Goal: Navigation & Orientation: Find specific page/section

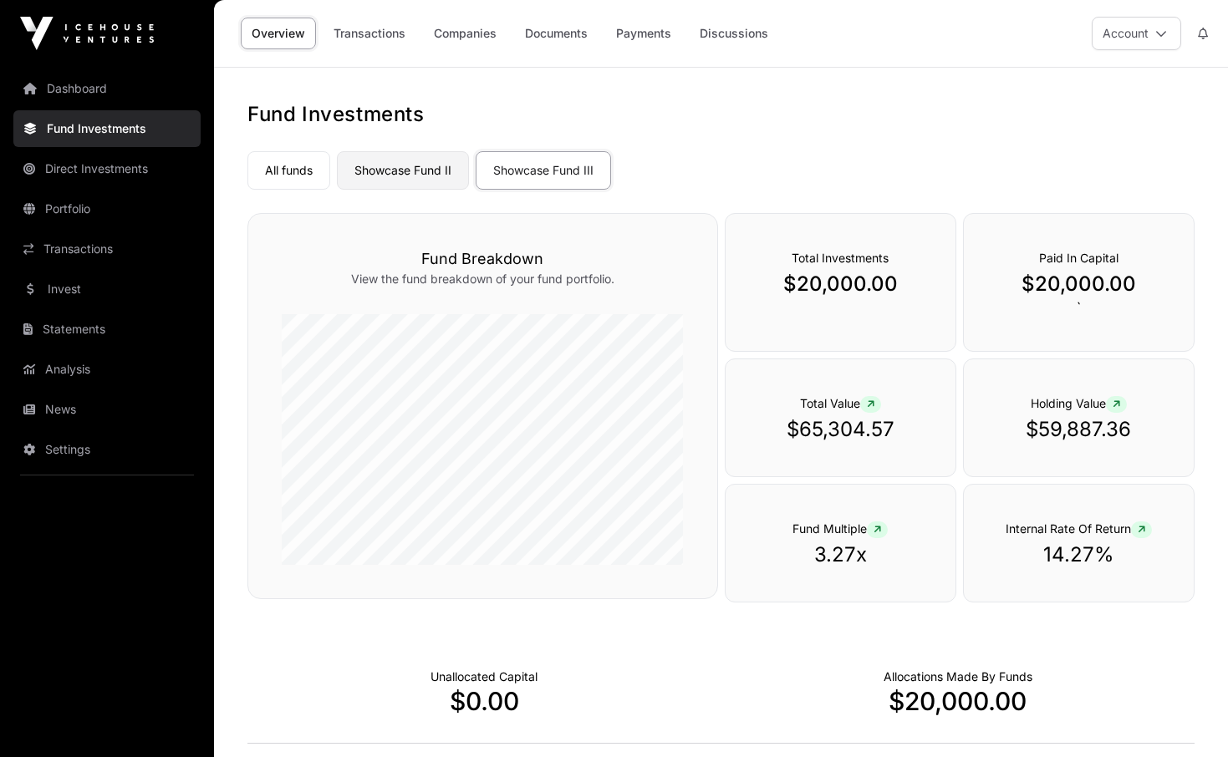
click at [415, 164] on link "Showcase Fund II" at bounding box center [403, 170] width 132 height 38
click at [474, 43] on link "Companies" at bounding box center [465, 34] width 84 height 32
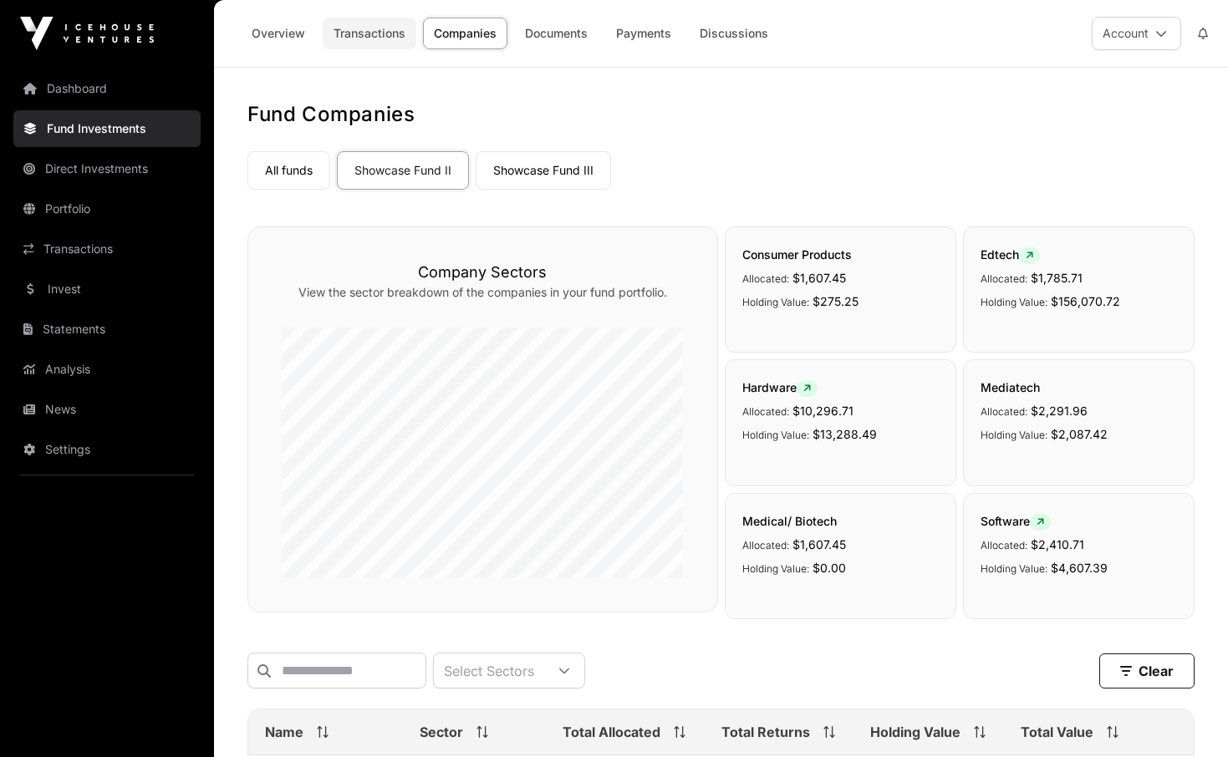
click at [360, 30] on link "Transactions" at bounding box center [370, 34] width 94 height 32
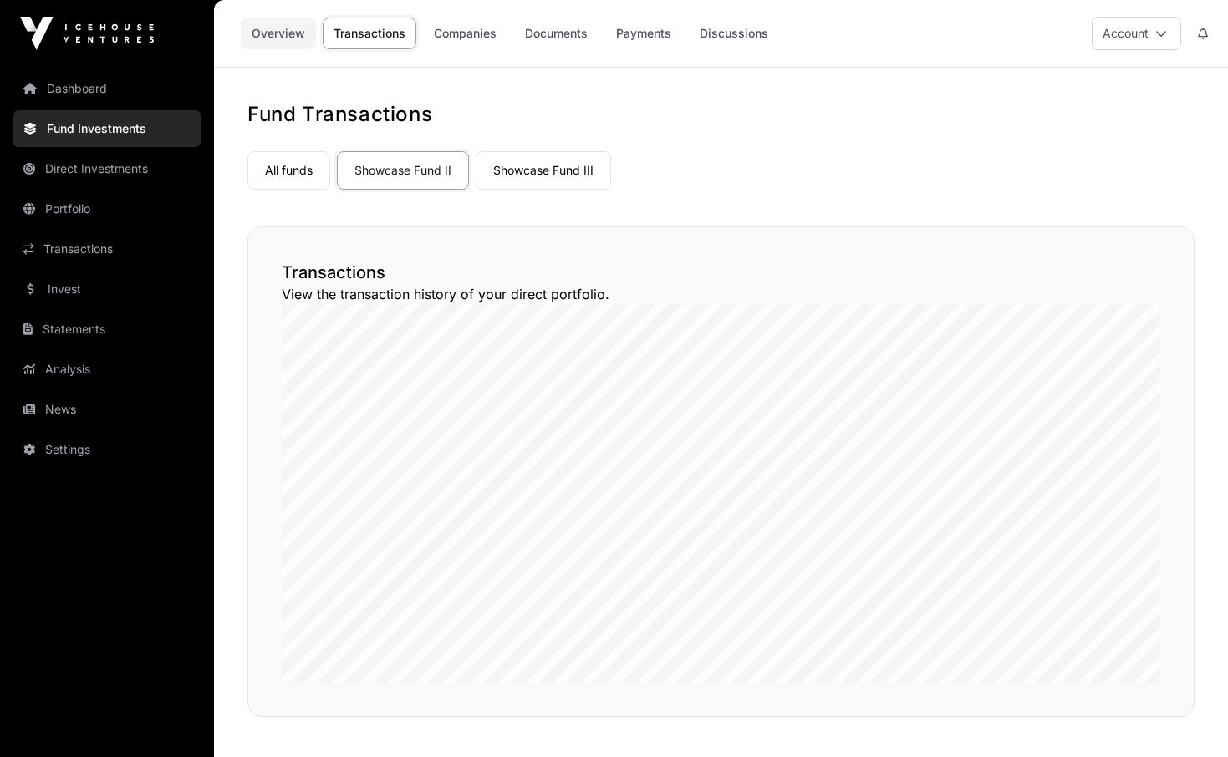
click at [275, 34] on link "Overview" at bounding box center [278, 34] width 75 height 32
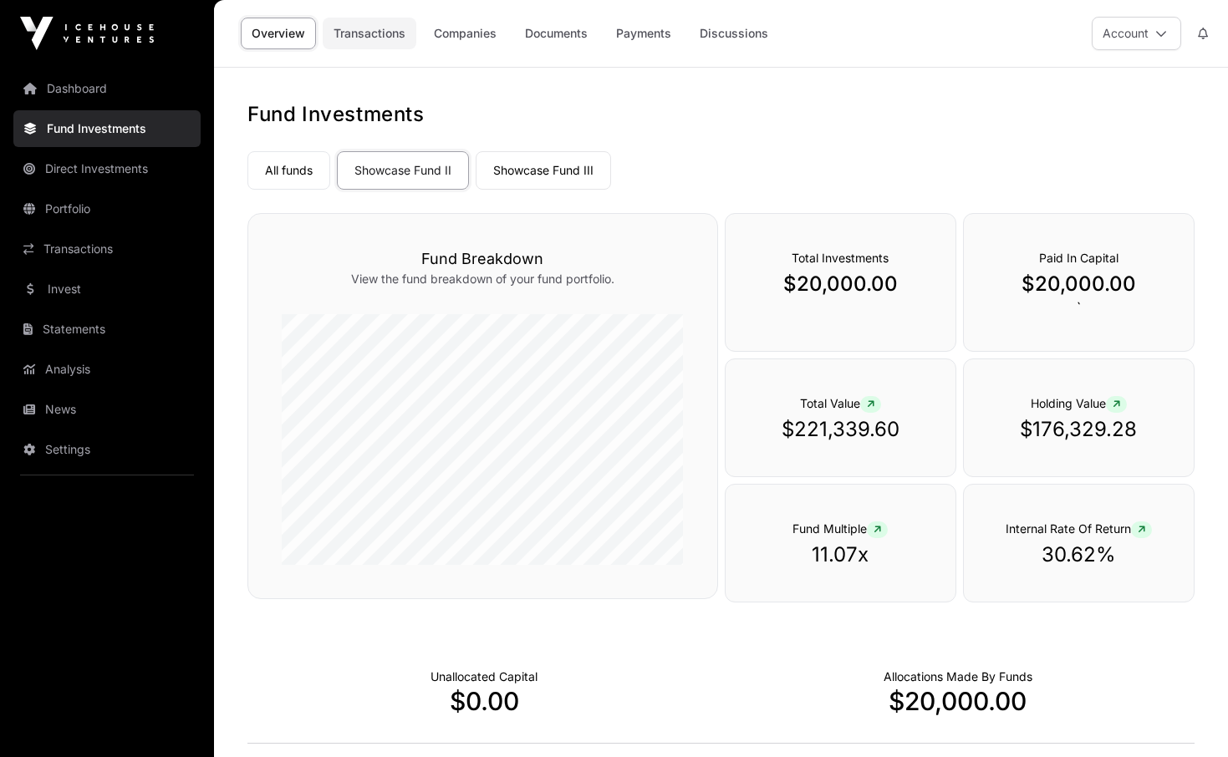
click at [378, 36] on link "Transactions" at bounding box center [370, 34] width 94 height 32
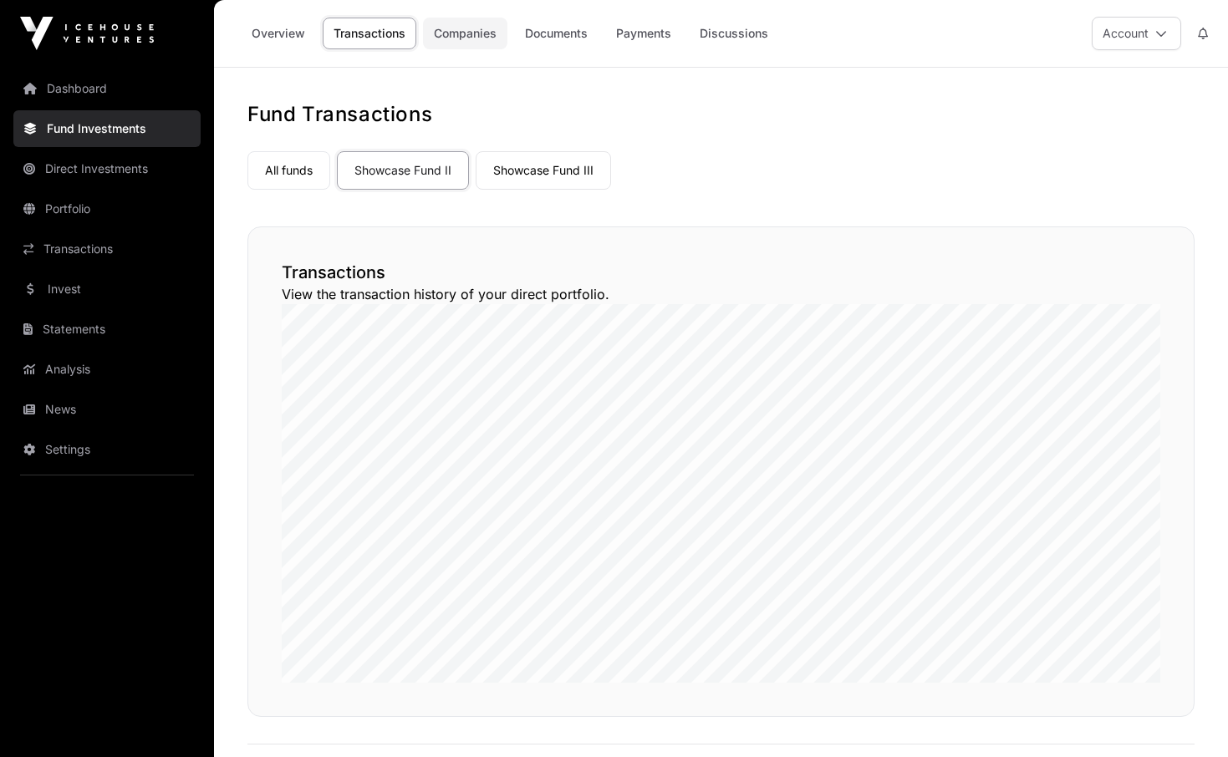
click at [475, 35] on link "Companies" at bounding box center [465, 34] width 84 height 32
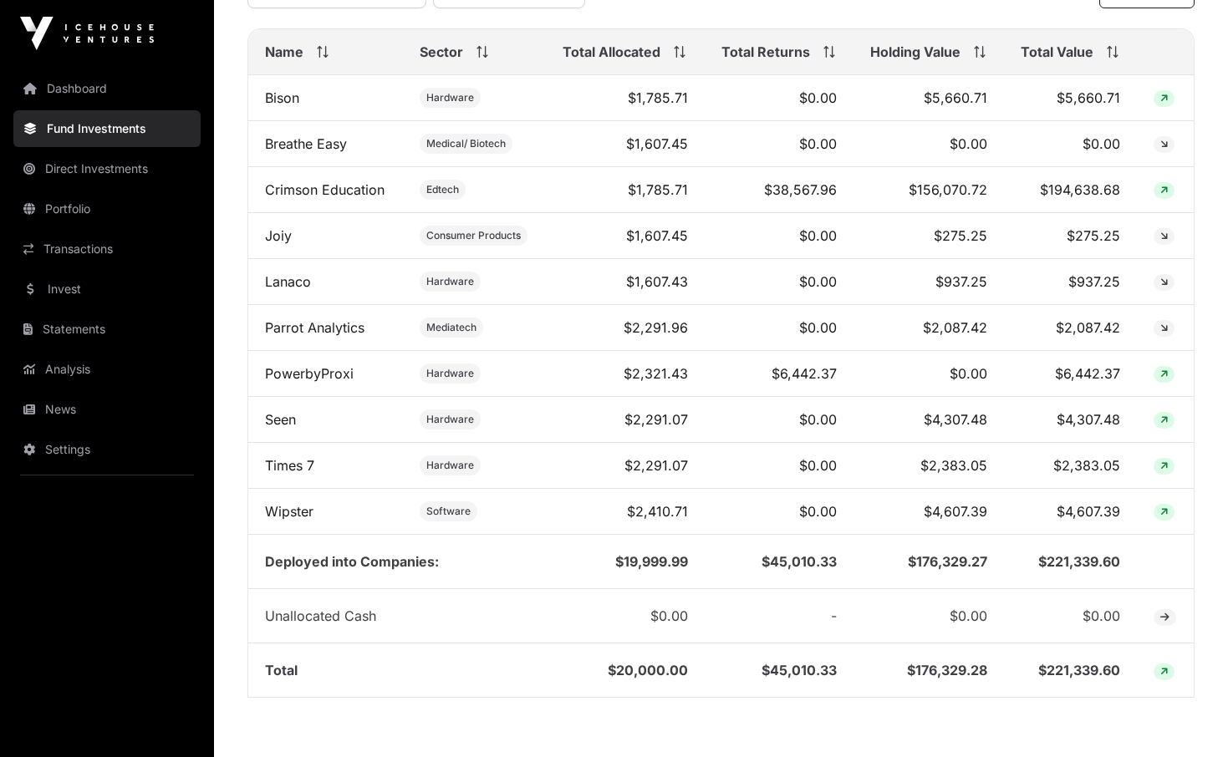
scroll to position [683, 0]
